Goal: Navigation & Orientation: Find specific page/section

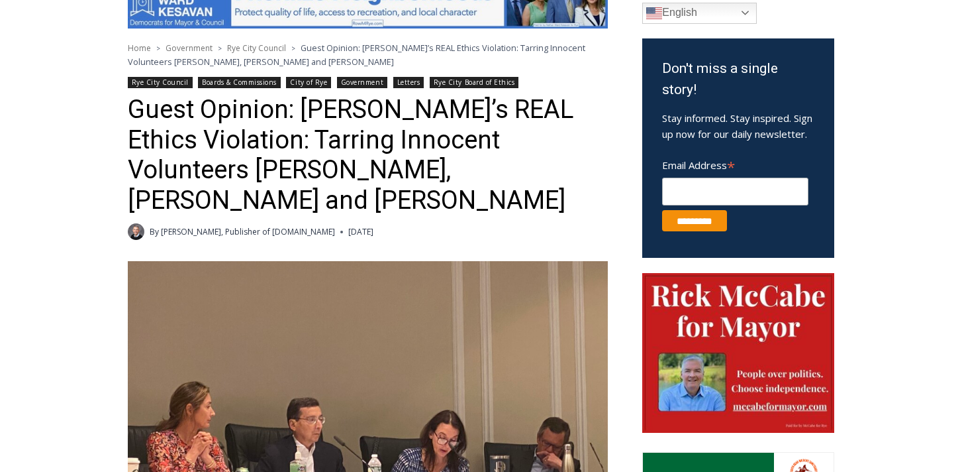
scroll to position [400, 0]
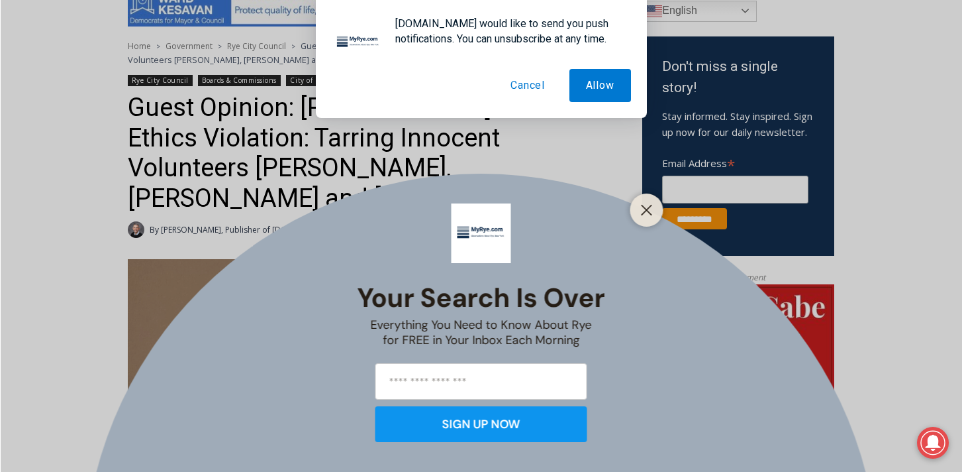
click at [528, 78] on button "Cancel" at bounding box center [528, 85] width 68 height 33
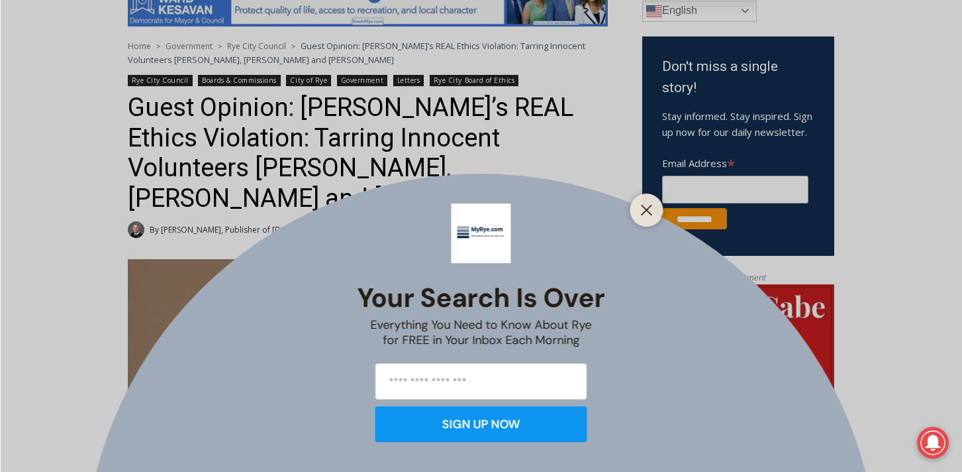
click at [644, 199] on div at bounding box center [646, 209] width 33 height 33
click at [648, 215] on icon "Close" at bounding box center [647, 210] width 12 height 12
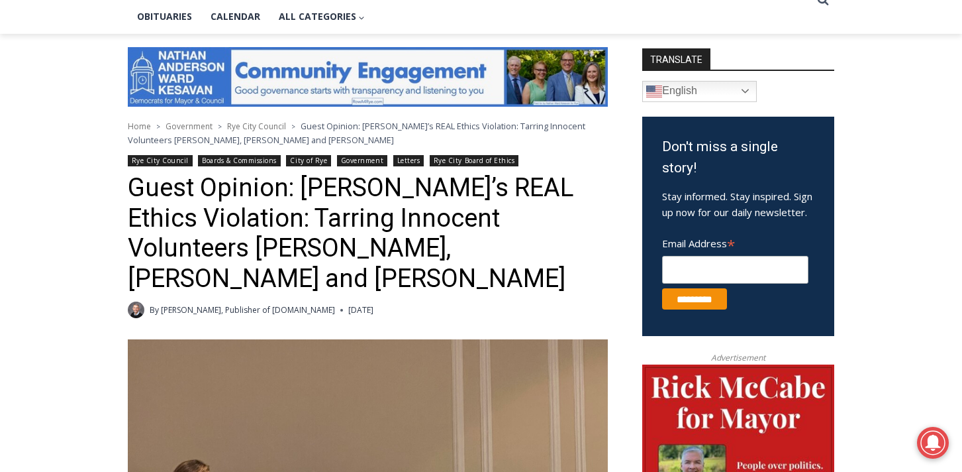
scroll to position [315, 0]
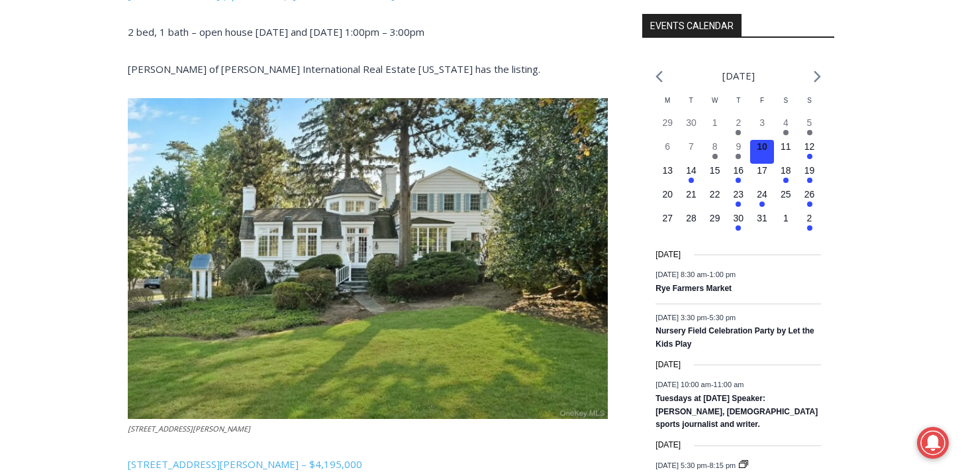
scroll to position [1624, 0]
click at [207, 456] on link "162 Kirby Lane, Rye – $4,195,000" at bounding box center [245, 462] width 234 height 13
